Goal: Information Seeking & Learning: Find specific fact

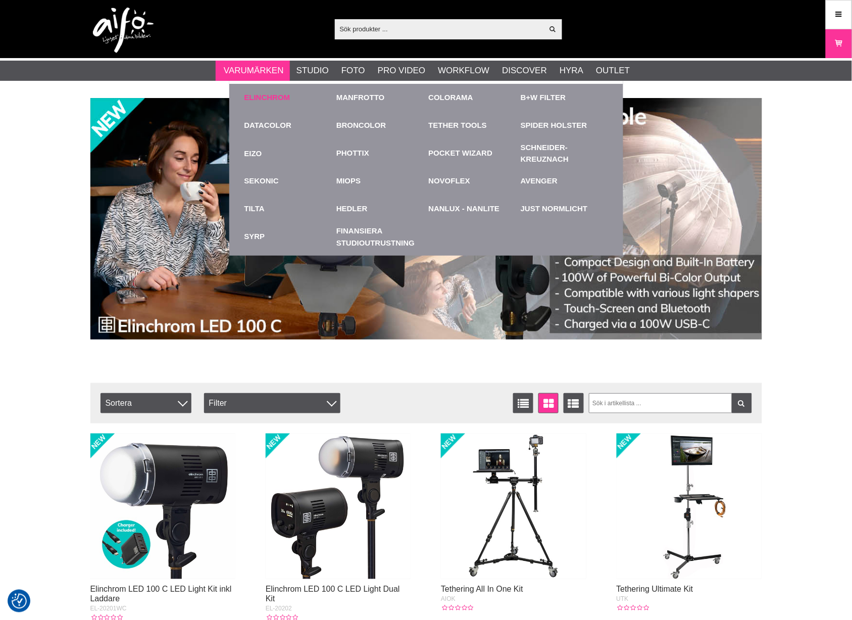
click at [261, 95] on link "Elinchrom" at bounding box center [267, 98] width 46 height 12
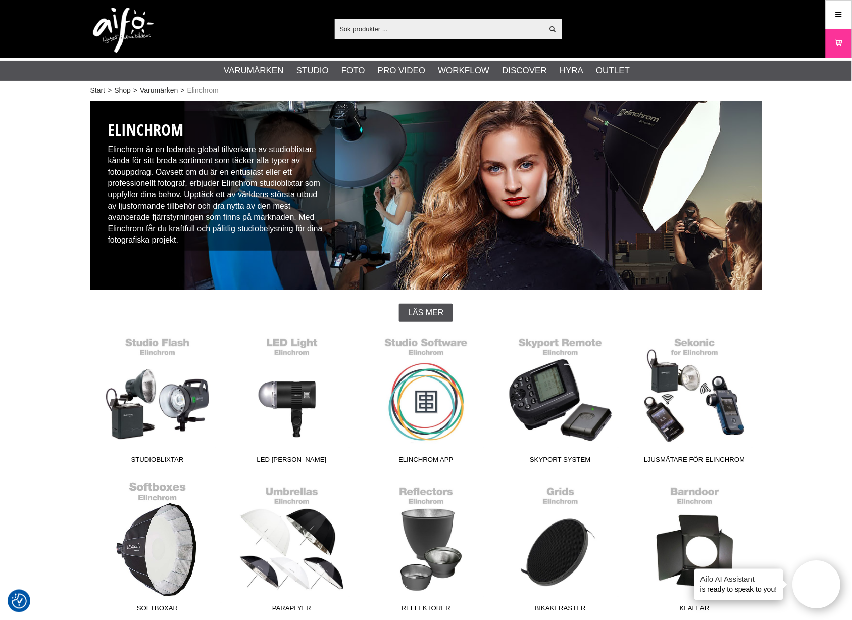
click at [161, 555] on link "Softboxar" at bounding box center [157, 549] width 134 height 136
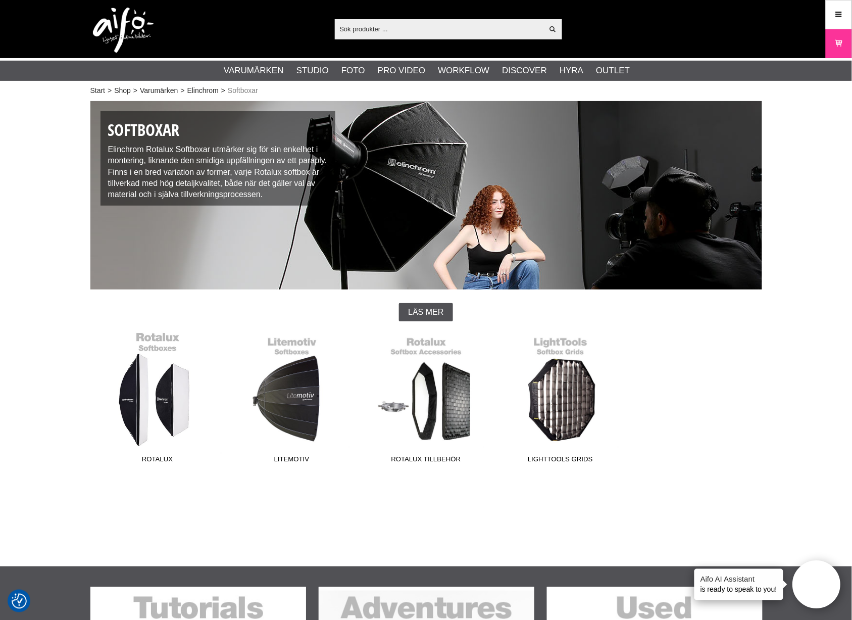
click at [156, 405] on link "Rotalux" at bounding box center [157, 399] width 134 height 136
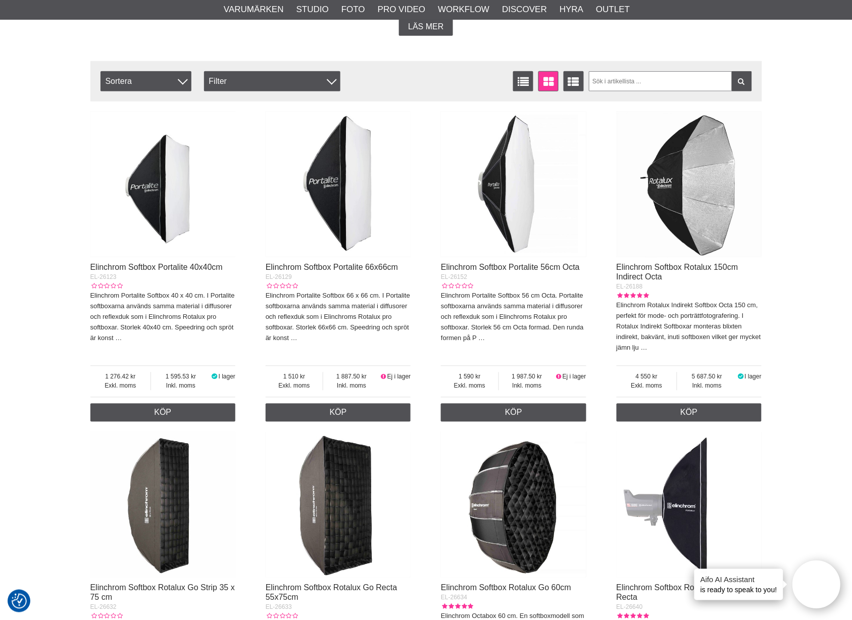
scroll to position [336, 0]
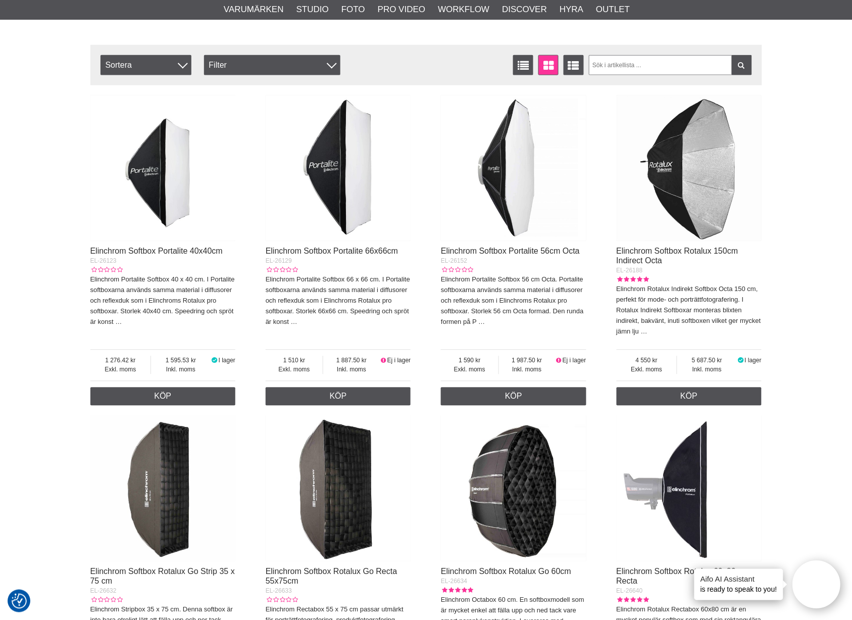
click at [510, 190] on img at bounding box center [513, 167] width 145 height 145
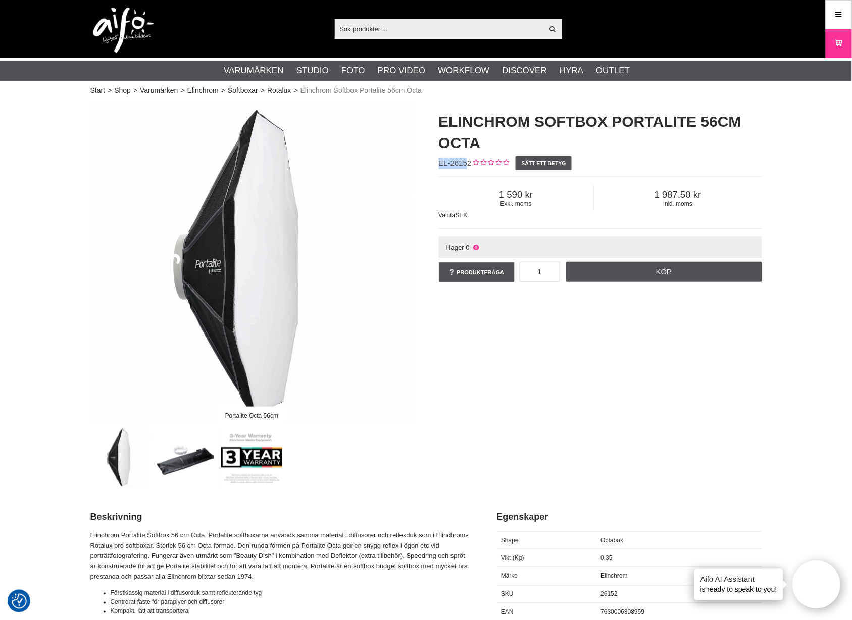
drag, startPoint x: 468, startPoint y: 163, endPoint x: 436, endPoint y: 159, distance: 32.1
click at [436, 159] on div "Elinchrom Softbox Portalite 56cm Octa EL-26152 Sätt ett betyg Exkl. moms 1 590 …" at bounding box center [600, 197] width 348 height 193
drag, startPoint x: 476, startPoint y: 160, endPoint x: 427, endPoint y: 159, distance: 49.0
click at [427, 159] on div "Elinchrom Softbox Portalite 56cm Octa EL-26152 Sätt ett betyg Exkl. moms 1 590 …" at bounding box center [600, 197] width 348 height 193
copy div "EL-26152"
